Goal: Communication & Community: Participate in discussion

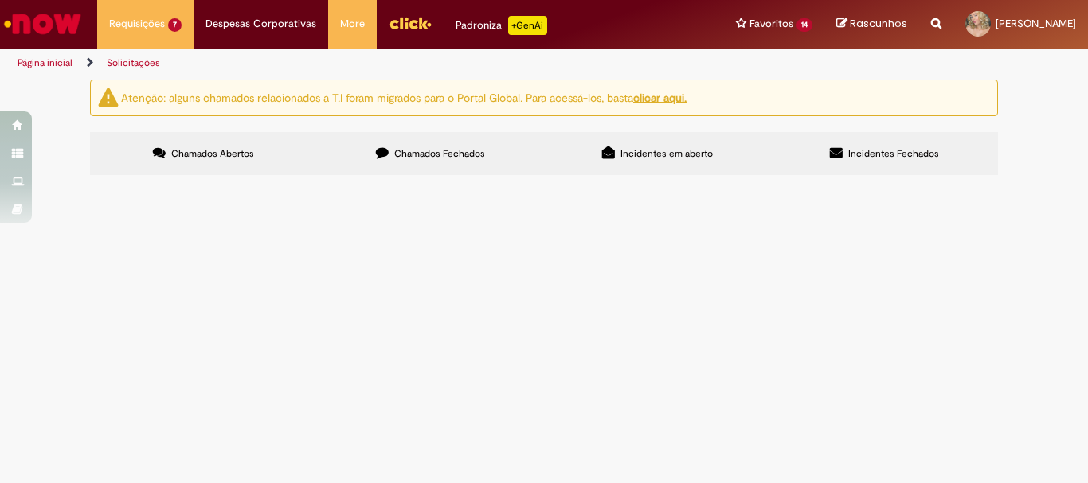
scroll to position [252, 0]
click at [0, 0] on td "Inclusão do sabão para mãos anti bac que está sendo comprado como compra direta" at bounding box center [0, 0] width 0 height 0
click at [0, 0] on span "Inclusão do sabão para mãos anti bac que está sendo comprado como compra direta" at bounding box center [0, 0] width 0 height 0
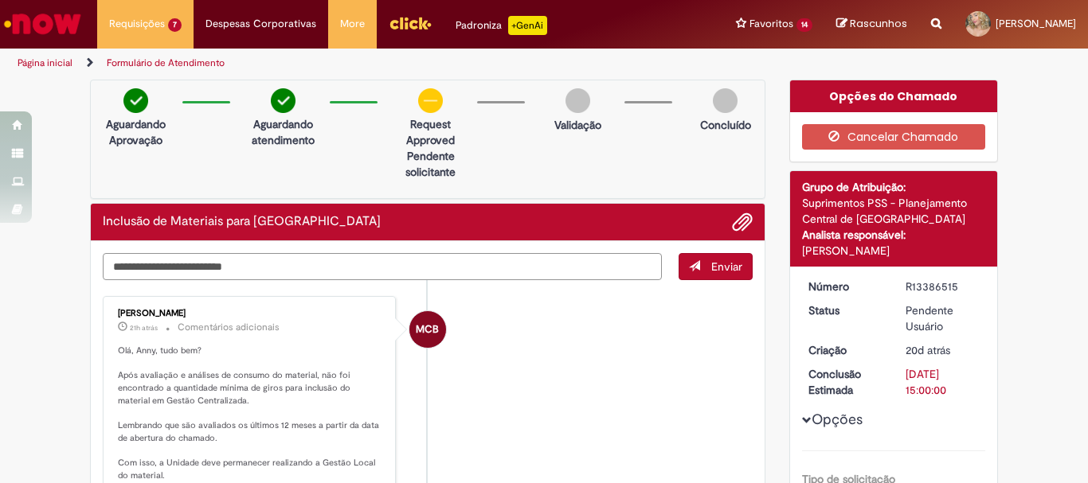
click at [433, 260] on textarea "Digite sua mensagem aqui..." at bounding box center [382, 266] width 559 height 27
type textarea "**********"
click at [719, 274] on button "Enviar" at bounding box center [715, 266] width 74 height 27
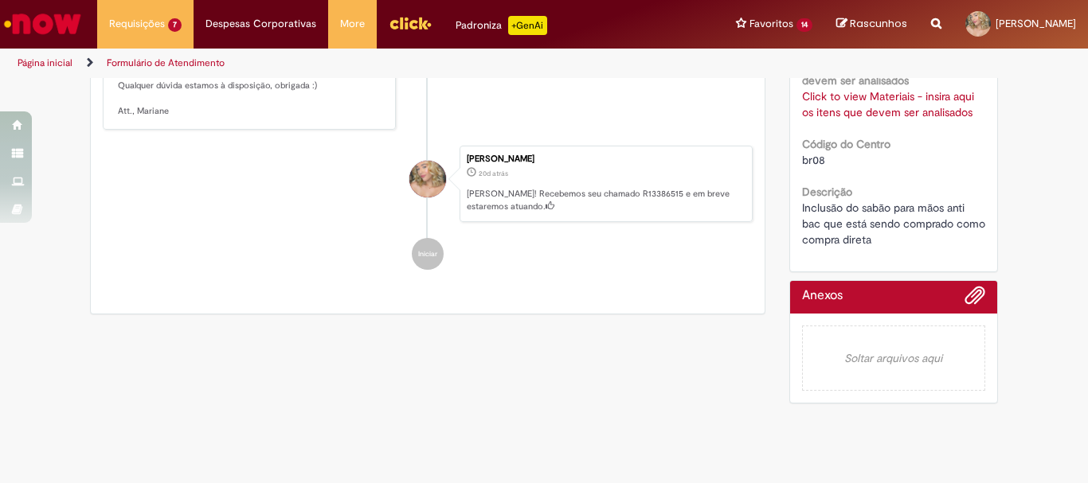
scroll to position [272, 0]
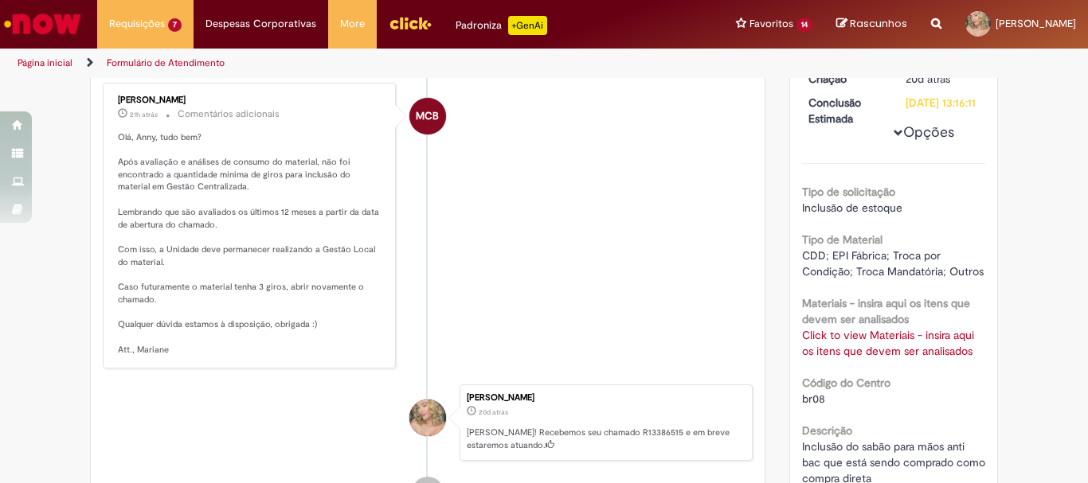
click at [844, 358] on link "Click to view Materiais - insira aqui os itens que devem ser analisados" at bounding box center [888, 343] width 172 height 30
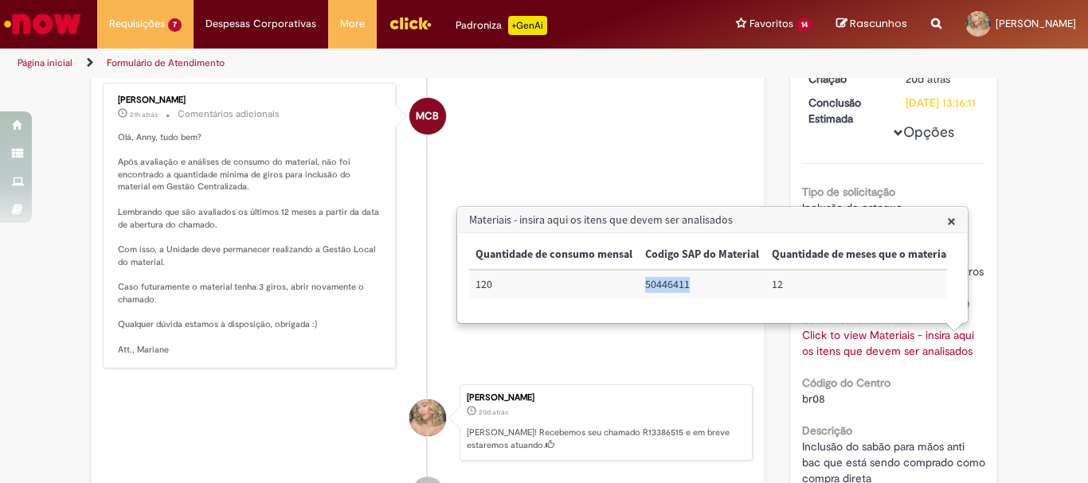
drag, startPoint x: 697, startPoint y: 280, endPoint x: 646, endPoint y: 283, distance: 51.0
click at [646, 283] on td "50446411" at bounding box center [702, 284] width 127 height 29
copy td "50446411"
click at [530, 189] on li "MCB [PERSON_NAME] 21h atrás 21 horas atrás Comentários adicionais Olá, [PERSON_…" at bounding box center [428, 226] width 650 height 287
click at [949, 227] on span "×" at bounding box center [951, 221] width 9 height 22
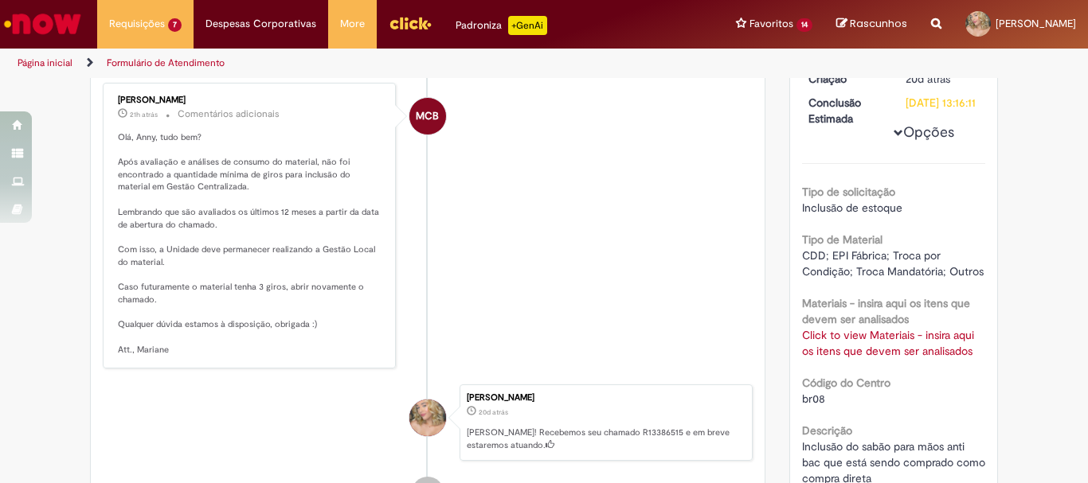
scroll to position [0, 0]
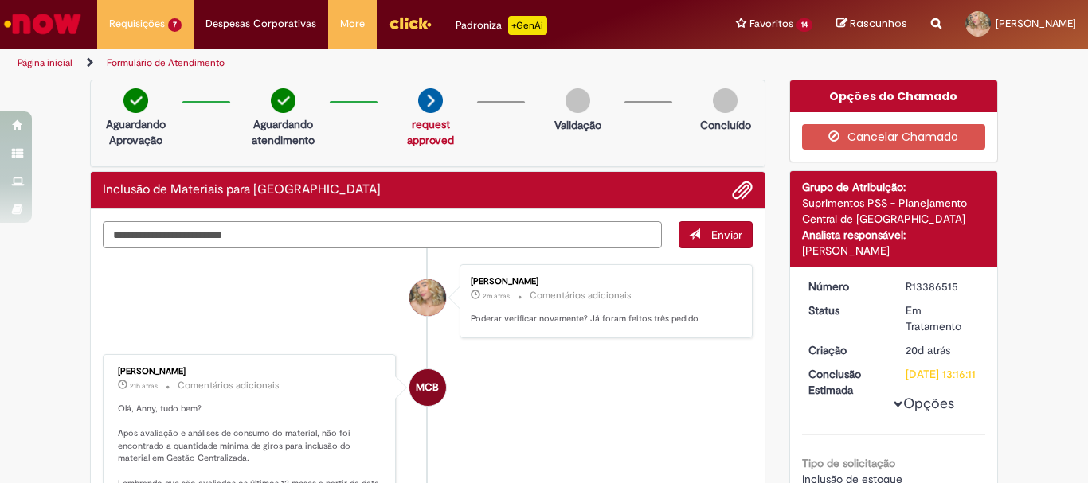
click at [453, 242] on textarea "Digite sua mensagem aqui..." at bounding box center [382, 234] width 559 height 27
click at [734, 190] on span "Adicionar anexos" at bounding box center [742, 191] width 19 height 19
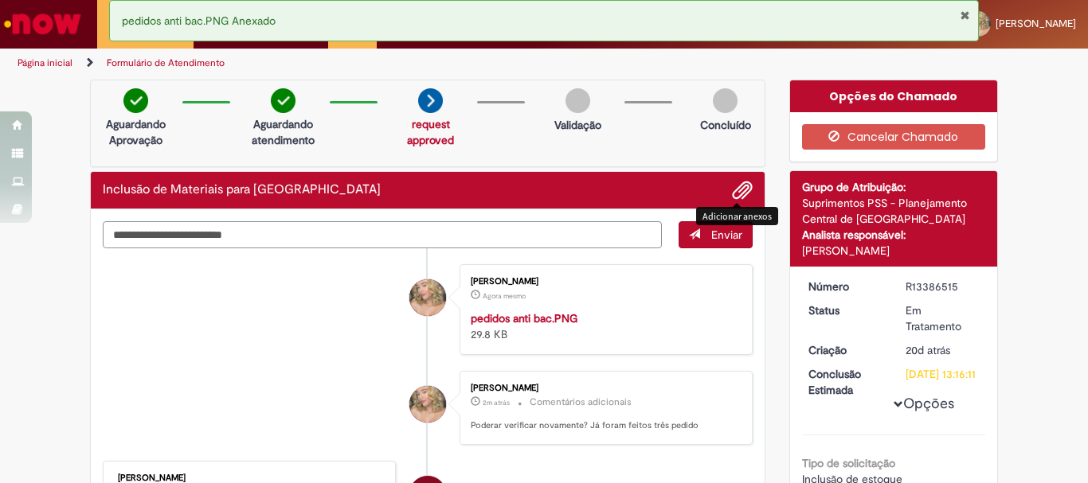
click at [599, 228] on textarea "Digite sua mensagem aqui..." at bounding box center [382, 234] width 559 height 27
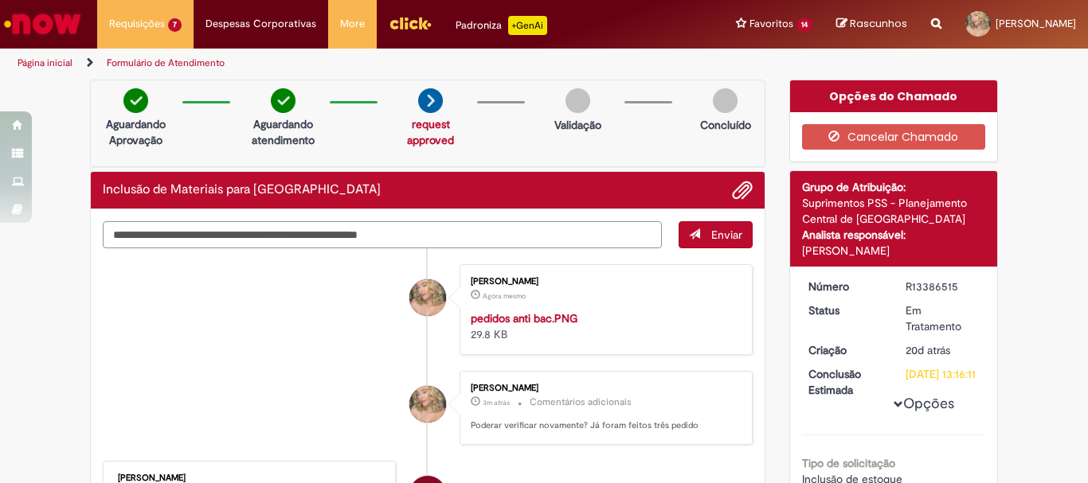
type textarea "**********"
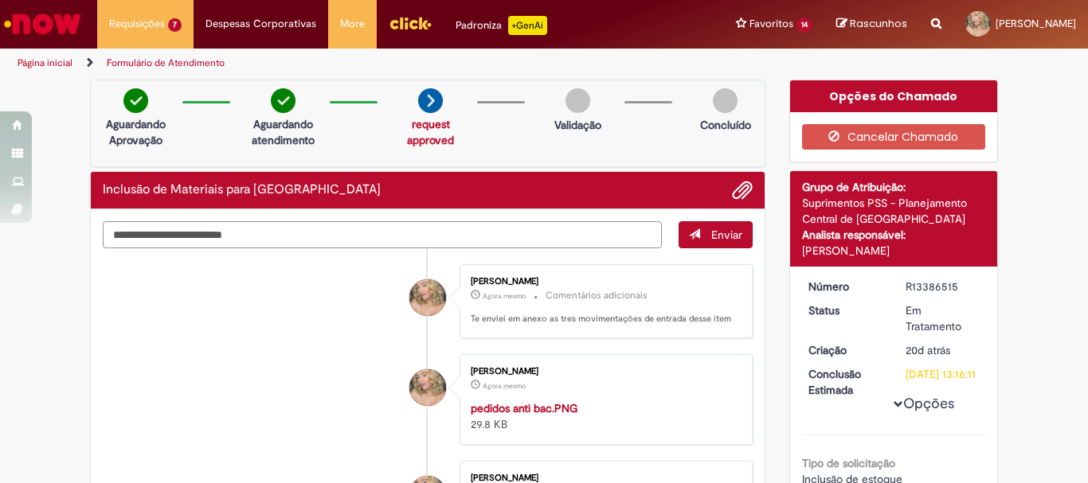
scroll to position [80, 0]
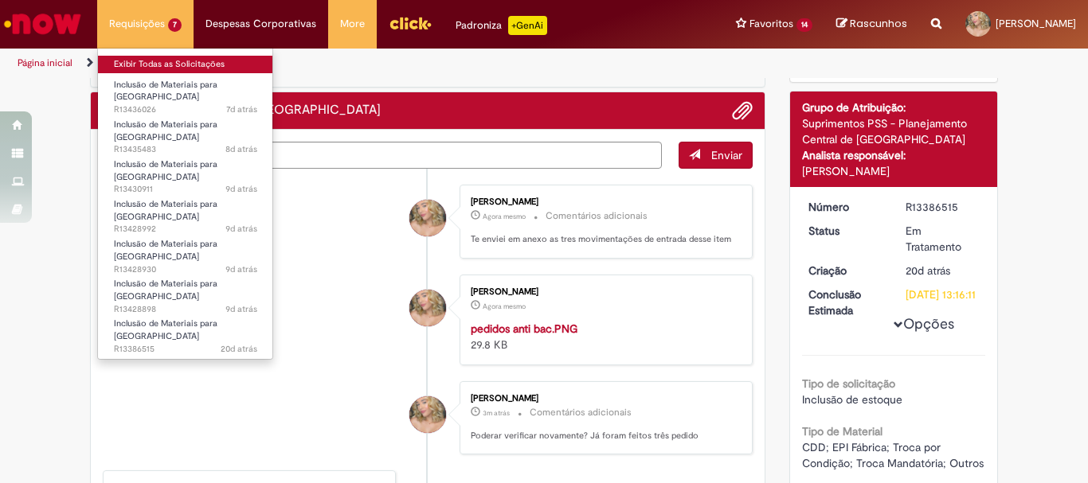
click at [151, 68] on link "Exibir Todas as Solicitações" at bounding box center [185, 65] width 175 height 18
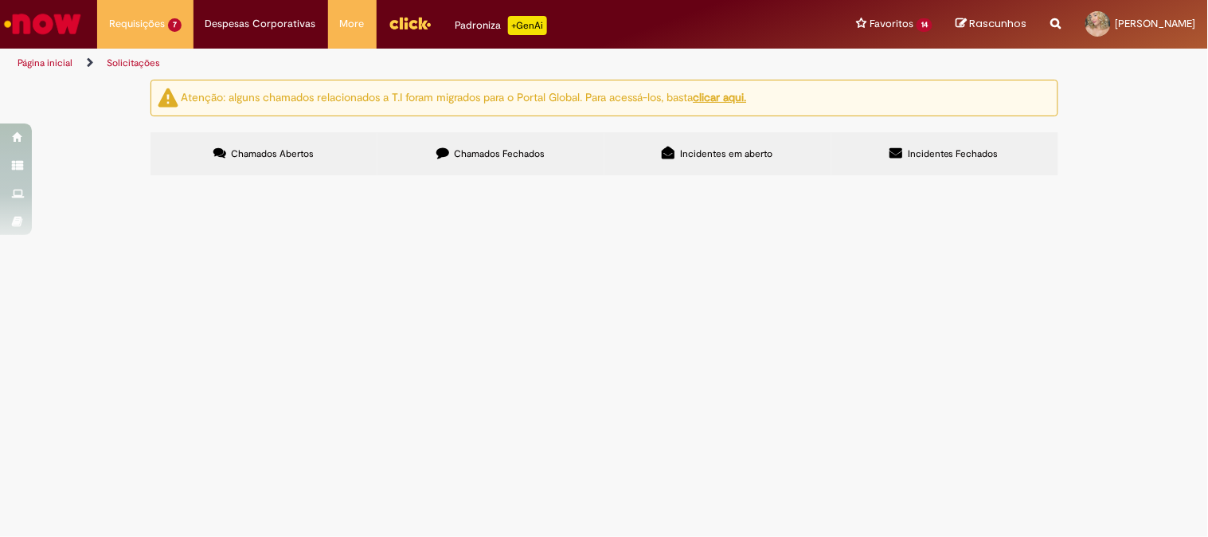
scroll to position [117, 0]
click at [1055, 179] on div "Atenção: alguns chamados relacionados a T.I foram migrados para o Portal Global…" at bounding box center [605, 130] width 932 height 100
